Goal: Navigation & Orientation: Understand site structure

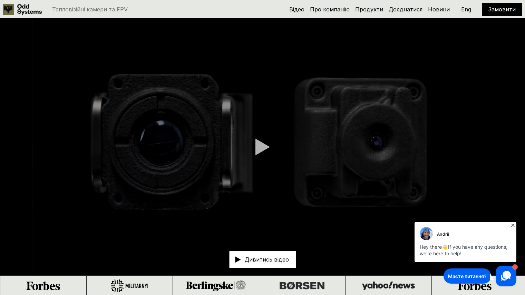
click at [262, 262] on p "Дивитись відео" at bounding box center [267, 260] width 44 height 6
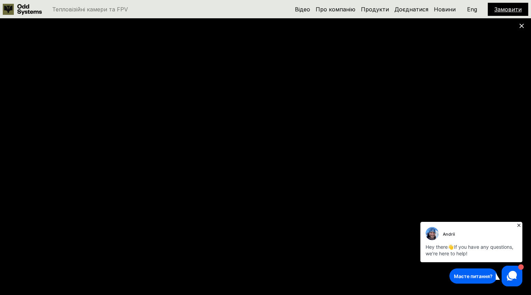
click at [6, 9] on use at bounding box center [8, 9] width 11 height 11
click at [342, 7] on link "Про компанію" at bounding box center [335, 9] width 40 height 7
click at [374, 8] on link "Продукти" at bounding box center [375, 9] width 28 height 7
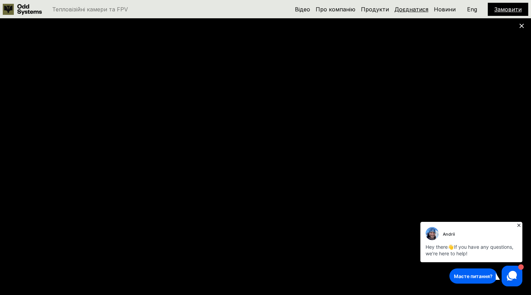
click at [418, 8] on link "Доєднатися" at bounding box center [411, 9] width 34 height 7
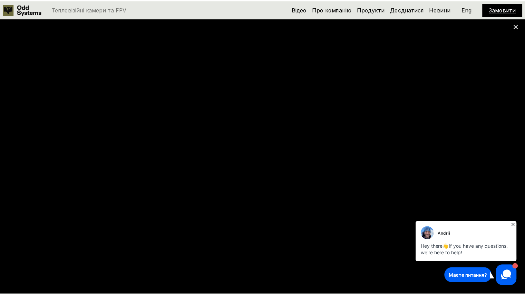
scroll to position [2955, 0]
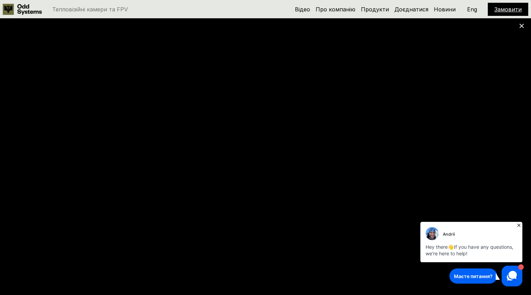
click at [521, 26] on use at bounding box center [521, 26] width 4 height 4
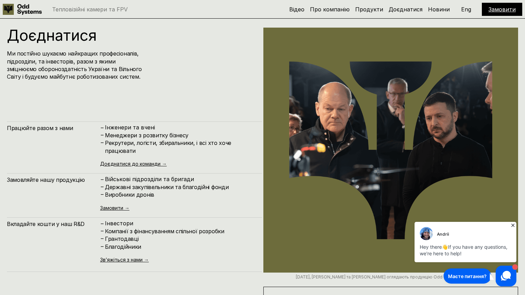
click at [513, 225] on icon at bounding box center [513, 225] width 7 height 7
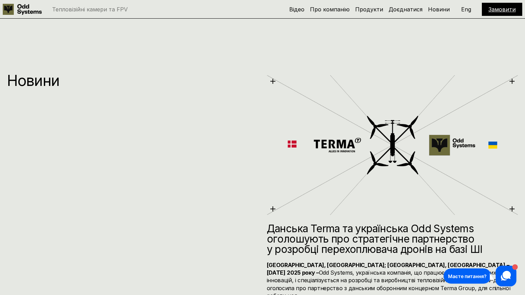
scroll to position [3131, 0]
